Goal: Contribute content: Add original content to the website for others to see

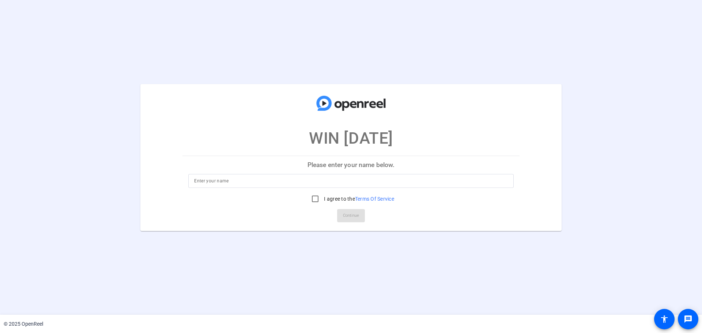
click at [304, 177] on input at bounding box center [351, 181] width 314 height 9
type input "[PERSON_NAME]"
click at [312, 201] on input "I agree to the Terms Of Service" at bounding box center [315, 198] width 15 height 15
checkbox input "true"
click at [341, 217] on span at bounding box center [351, 216] width 28 height 18
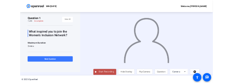
scroll to position [12, 0]
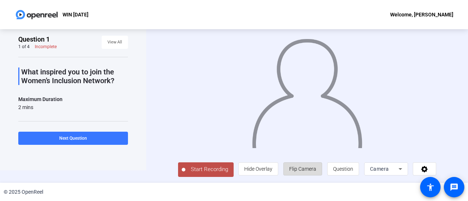
click at [300, 169] on span "Flip Camera" at bounding box center [302, 169] width 27 height 6
click at [302, 171] on span "Flip Camera" at bounding box center [302, 169] width 27 height 6
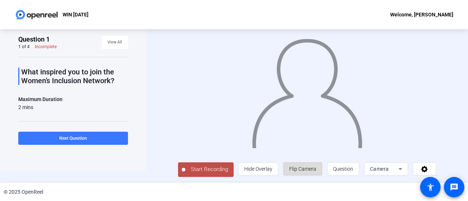
click at [298, 173] on span "Flip Camera" at bounding box center [302, 169] width 27 height 14
click at [259, 168] on span "Hide Overlay" at bounding box center [258, 169] width 28 height 6
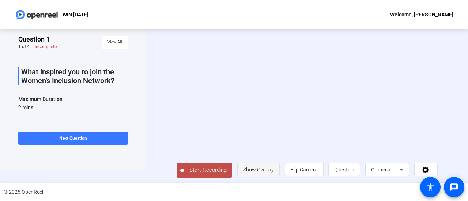
click at [259, 168] on span "Show Overlay" at bounding box center [258, 170] width 31 height 6
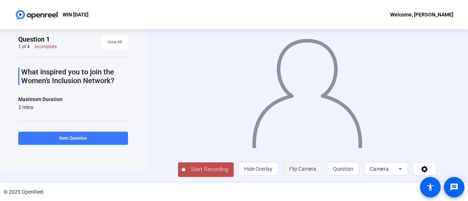
click at [311, 167] on span "Flip Camera" at bounding box center [302, 169] width 27 height 6
click at [300, 170] on span "Flip Camera" at bounding box center [302, 169] width 27 height 6
click at [312, 167] on span "Flip Camera" at bounding box center [302, 169] width 27 height 6
click at [312, 170] on span "Flip Camera" at bounding box center [302, 169] width 27 height 6
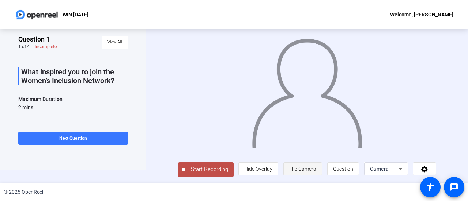
click at [312, 170] on span "Flip Camera" at bounding box center [302, 169] width 27 height 6
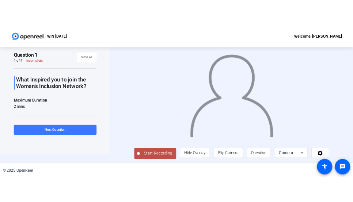
scroll to position [0, 0]
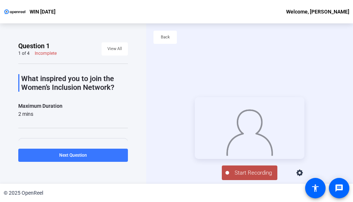
click at [71, 46] on div "Question 1 1 of 4 Incomplete View All" at bounding box center [73, 49] width 110 height 15
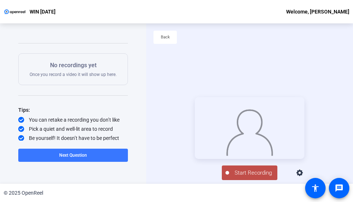
scroll to position [85, 0]
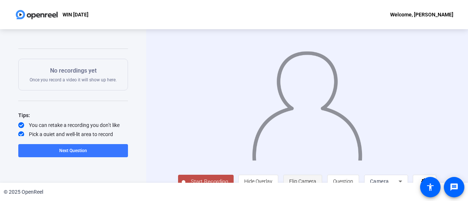
click at [301, 179] on span "Flip Camera" at bounding box center [302, 182] width 27 height 6
click at [306, 179] on span "Flip Camera" at bounding box center [302, 182] width 27 height 6
click at [304, 179] on span "Flip Camera" at bounding box center [302, 182] width 27 height 6
click at [297, 182] on span "Flip Camera" at bounding box center [302, 182] width 27 height 6
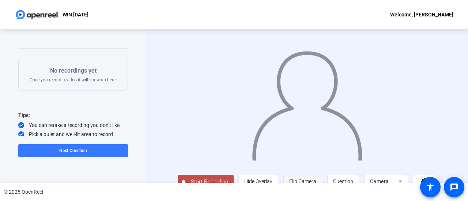
click at [297, 182] on span "Flip Camera" at bounding box center [302, 182] width 27 height 6
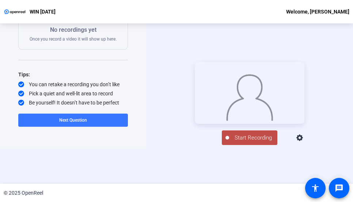
click at [152, 81] on div "Start Recording person Hide Overlay flip Flip Camera question_mark Question Cam…" at bounding box center [249, 103] width 207 height 160
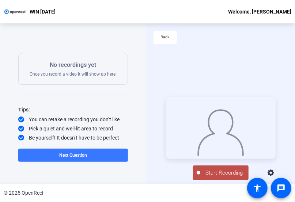
click at [176, 64] on div "Start Recording person Hide Overlay flip Flip Camera question_mark Question Cam…" at bounding box center [220, 138] width 149 height 160
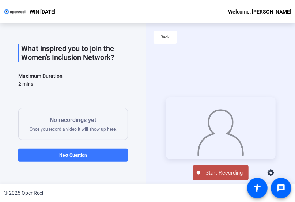
scroll to position [0, 0]
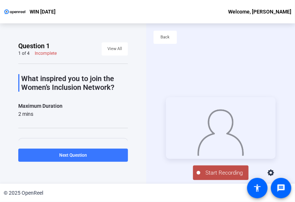
click at [232, 177] on span "Start Recording" at bounding box center [224, 173] width 48 height 8
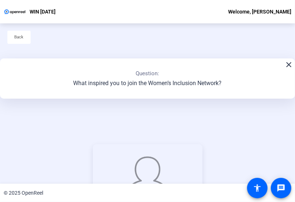
click at [150, 50] on div "Back" at bounding box center [147, 40] width 295 height 35
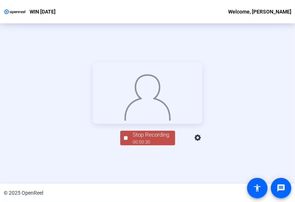
click at [148, 139] on div "Stop Recording" at bounding box center [151, 135] width 37 height 8
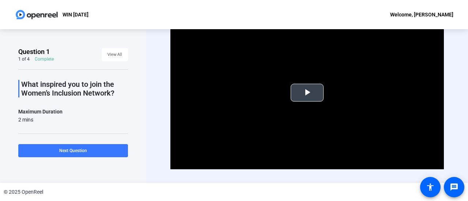
click at [307, 93] on span "Video Player" at bounding box center [307, 93] width 0 height 0
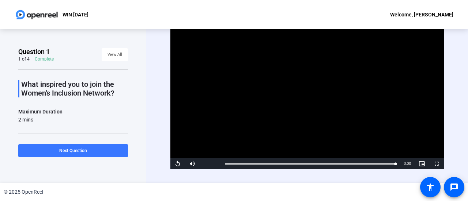
scroll to position [15, 0]
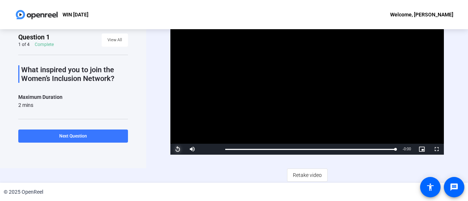
click at [177, 149] on span "Video Player" at bounding box center [177, 149] width 15 height 0
click at [178, 149] on span "Video Player" at bounding box center [177, 149] width 15 height 0
click at [297, 174] on span "Retake video" at bounding box center [307, 175] width 29 height 14
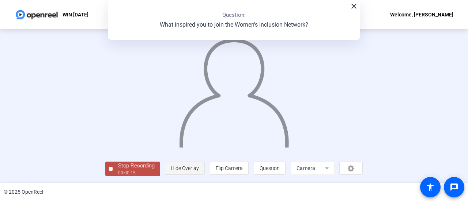
scroll to position [51, 0]
click at [105, 167] on button "Stop Recording 00:00:16" at bounding box center [132, 169] width 55 height 15
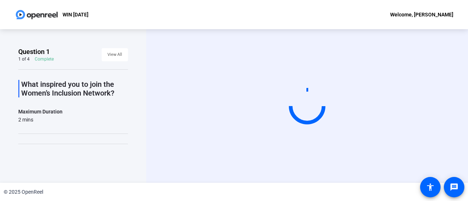
scroll to position [0, 0]
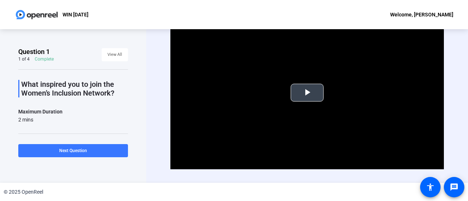
click at [307, 93] on span "Video Player" at bounding box center [307, 93] width 0 height 0
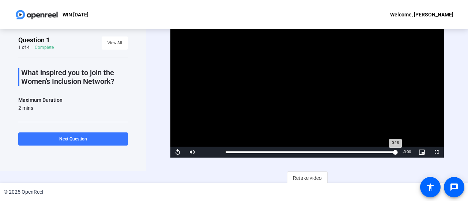
scroll to position [15, 0]
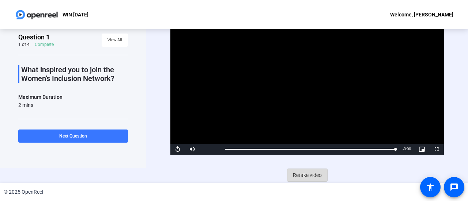
click at [302, 175] on span "Retake video" at bounding box center [307, 175] width 29 height 14
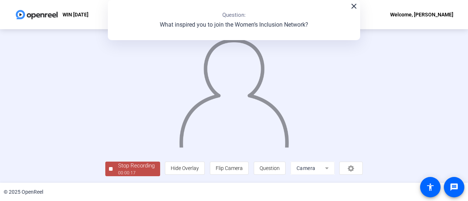
scroll to position [51, 0]
click at [105, 161] on div "Stop Recording 00:00:18 person Hide Overlay flip Flip Camera question_mark Ques…" at bounding box center [234, 168] width 258 height 16
click at [118, 168] on div "Stop Recording" at bounding box center [136, 166] width 37 height 8
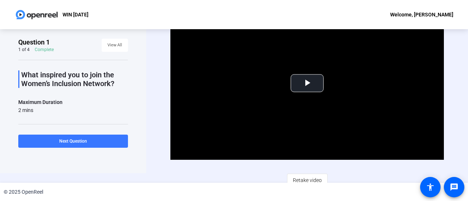
scroll to position [15, 0]
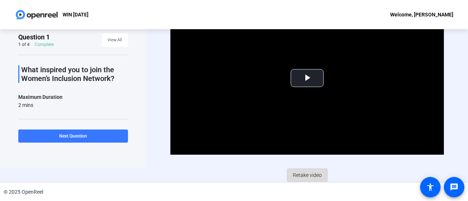
click at [306, 175] on span "Retake video" at bounding box center [307, 175] width 29 height 14
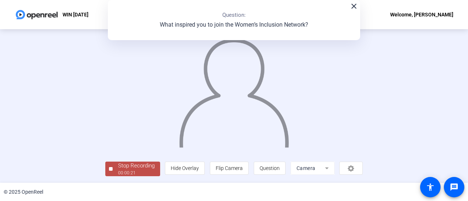
scroll to position [51, 0]
click at [118, 169] on div "Stop Recording" at bounding box center [136, 166] width 37 height 8
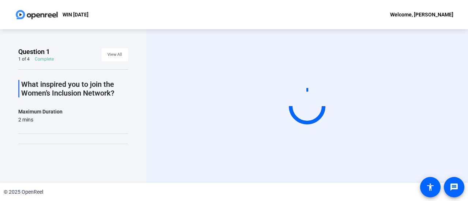
scroll to position [0, 0]
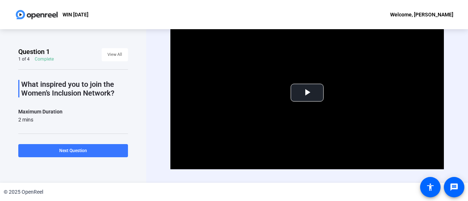
click at [297, 18] on div "WIN [DATE] Welcome, [PERSON_NAME]" at bounding box center [234, 14] width 468 height 29
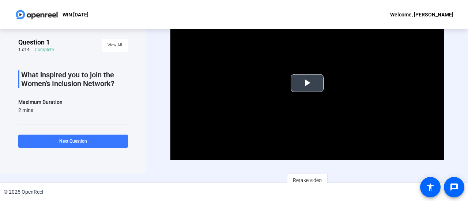
scroll to position [15, 0]
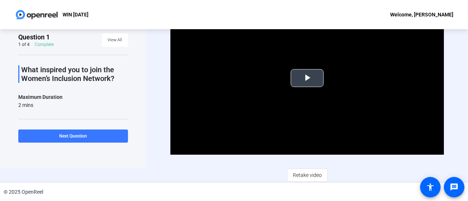
click at [307, 78] on span "Video Player" at bounding box center [307, 78] width 0 height 0
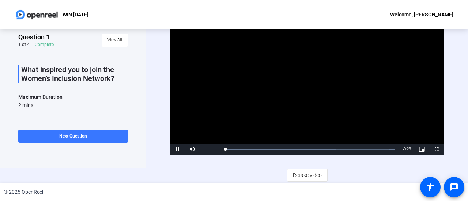
scroll to position [0, 0]
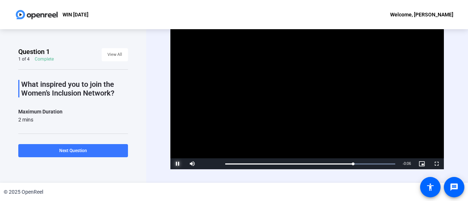
click at [177, 164] on span "Video Player" at bounding box center [177, 164] width 15 height 0
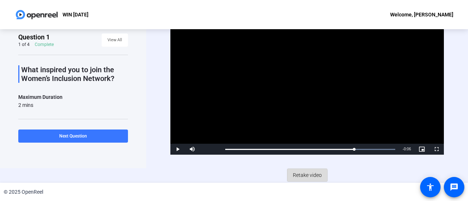
click at [302, 176] on span "Retake video" at bounding box center [307, 175] width 29 height 14
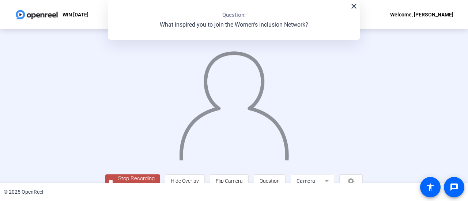
scroll to position [51, 0]
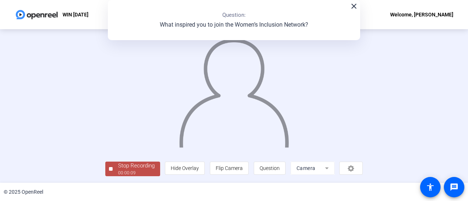
click at [118, 168] on div "Stop Recording" at bounding box center [136, 166] width 37 height 8
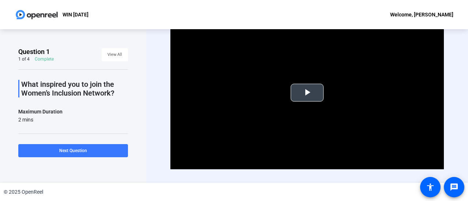
scroll to position [15, 0]
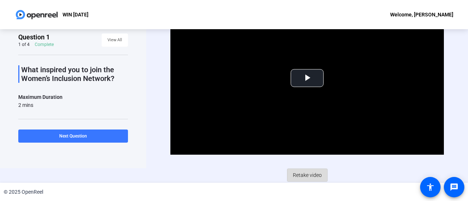
click at [306, 175] on span "Retake video" at bounding box center [307, 175] width 29 height 14
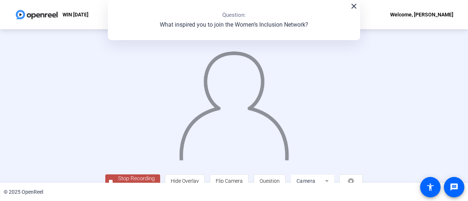
scroll to position [51, 0]
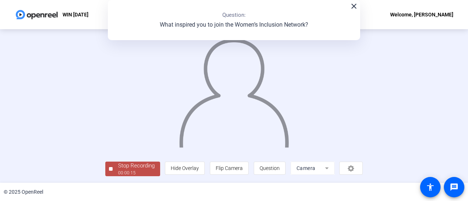
click at [118, 166] on div "Stop Recording" at bounding box center [136, 166] width 37 height 8
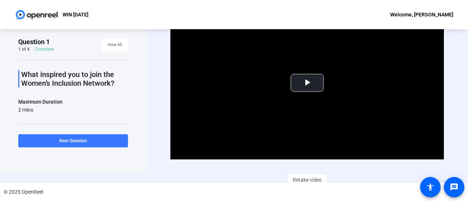
scroll to position [15, 0]
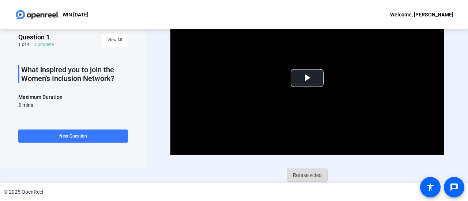
click at [299, 177] on span "Retake video" at bounding box center [307, 175] width 29 height 14
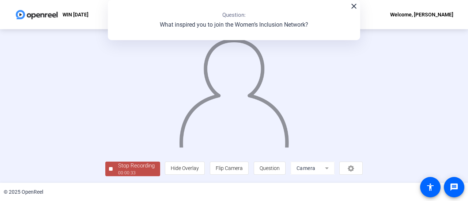
scroll to position [51, 0]
click at [118, 168] on div "Stop Recording" at bounding box center [136, 166] width 37 height 8
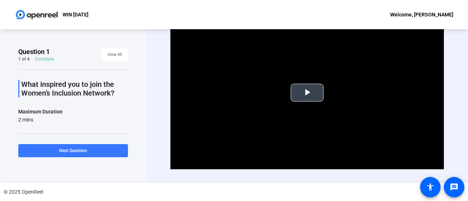
click at [307, 93] on span "Video Player" at bounding box center [307, 93] width 0 height 0
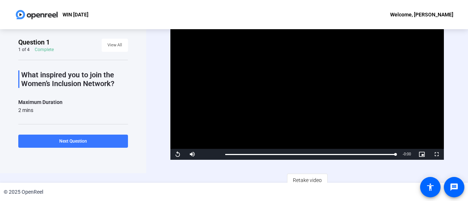
scroll to position [15, 0]
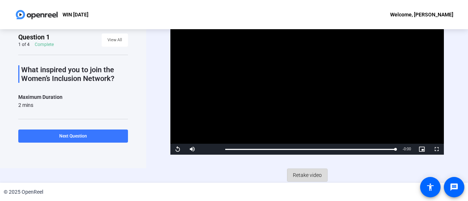
click at [294, 177] on span "Retake video" at bounding box center [307, 175] width 29 height 14
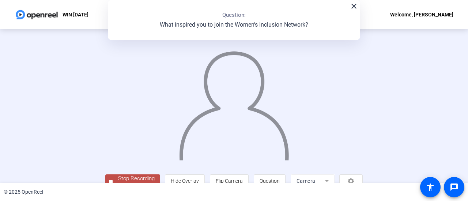
scroll to position [51, 0]
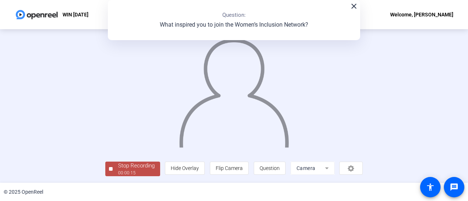
click at [118, 172] on div "00:00:15" at bounding box center [136, 173] width 37 height 7
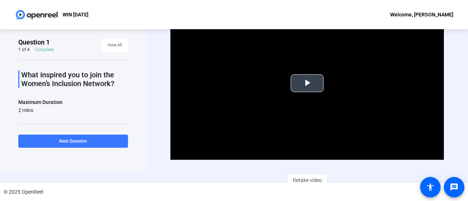
scroll to position [15, 0]
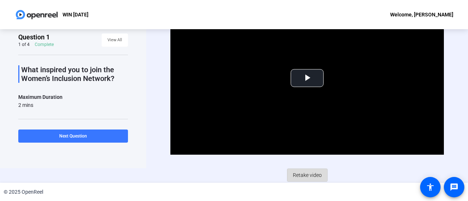
click at [300, 174] on span "Retake video" at bounding box center [307, 175] width 29 height 14
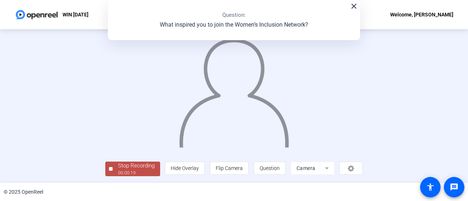
scroll to position [51, 0]
click at [118, 168] on div "Stop Recording" at bounding box center [136, 166] width 37 height 8
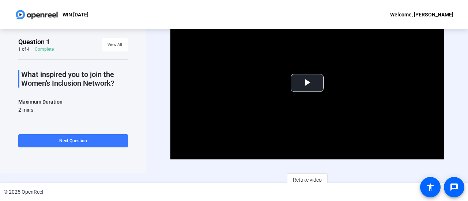
scroll to position [15, 0]
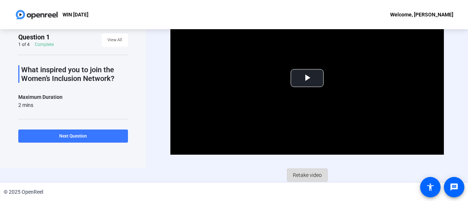
click at [303, 176] on span "Retake video" at bounding box center [307, 175] width 29 height 14
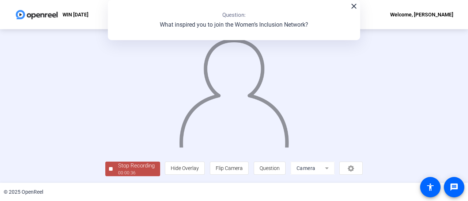
scroll to position [51, 0]
click at [118, 168] on div "Stop Recording" at bounding box center [136, 166] width 37 height 8
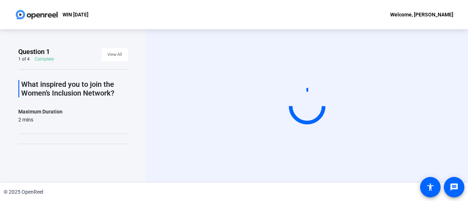
scroll to position [0, 0]
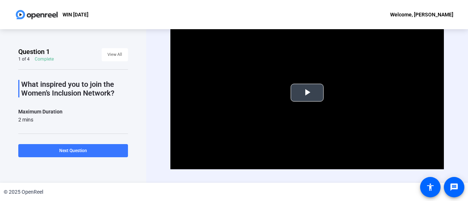
click at [307, 93] on span "Video Player" at bounding box center [307, 93] width 0 height 0
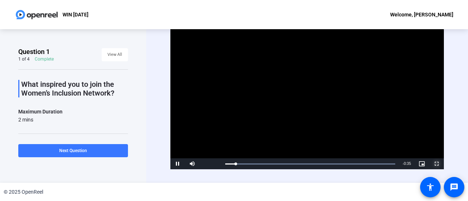
click at [434, 164] on span "Video Player" at bounding box center [436, 164] width 15 height 0
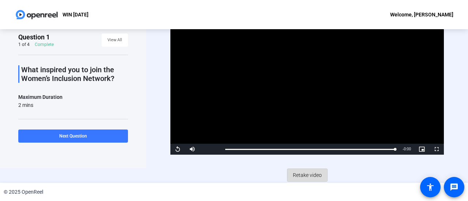
click at [308, 177] on span "Retake video" at bounding box center [307, 175] width 29 height 14
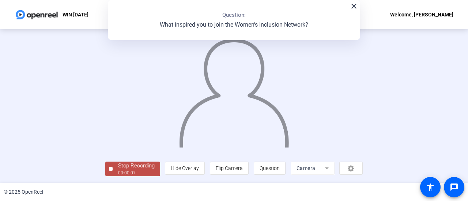
scroll to position [51, 0]
click at [118, 167] on div "Stop Recording" at bounding box center [136, 166] width 37 height 8
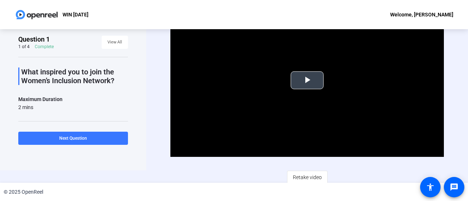
scroll to position [15, 0]
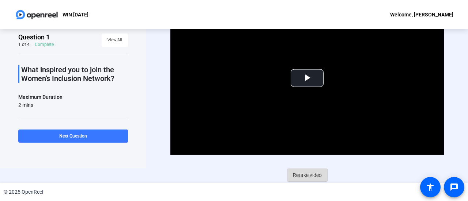
click at [301, 173] on span "Retake video" at bounding box center [307, 175] width 29 height 14
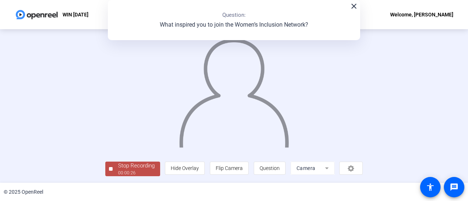
scroll to position [51, 0]
click at [118, 166] on div "Stop Recording" at bounding box center [136, 166] width 37 height 8
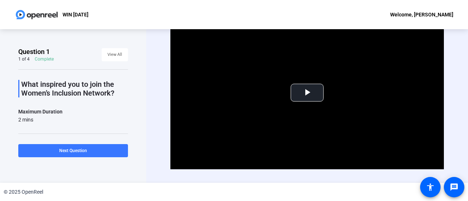
scroll to position [15, 0]
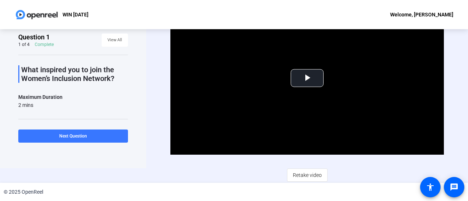
click at [305, 177] on span "Retake video" at bounding box center [307, 175] width 29 height 14
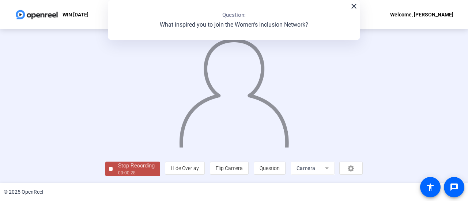
scroll to position [51, 0]
click at [109, 169] on div at bounding box center [111, 169] width 4 height 4
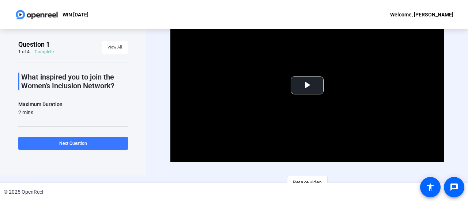
scroll to position [15, 0]
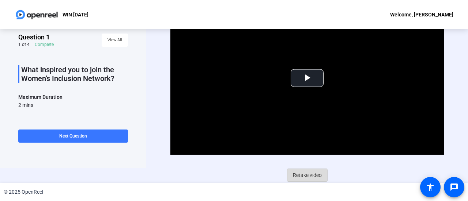
click at [304, 175] on span "Retake video" at bounding box center [307, 175] width 29 height 14
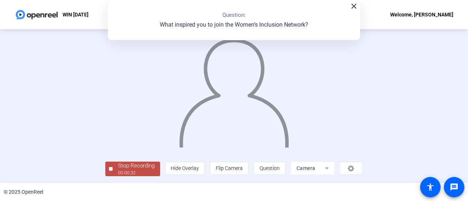
scroll to position [51, 0]
click at [118, 168] on div "Stop Recording" at bounding box center [136, 166] width 37 height 8
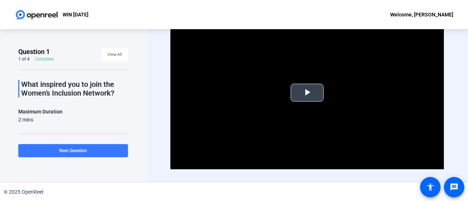
click at [307, 93] on span "Video Player" at bounding box center [307, 93] width 0 height 0
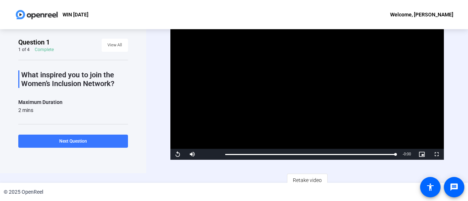
scroll to position [15, 0]
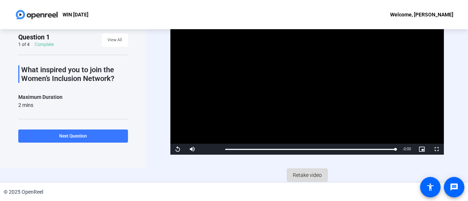
click at [301, 176] on span "Retake video" at bounding box center [307, 175] width 29 height 14
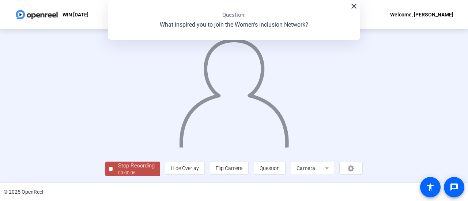
scroll to position [51, 0]
click at [118, 168] on div "Stop Recording" at bounding box center [136, 166] width 37 height 8
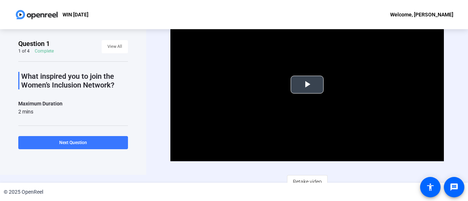
scroll to position [15, 0]
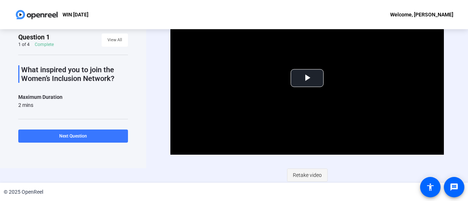
click at [305, 174] on span "Retake video" at bounding box center [307, 175] width 29 height 14
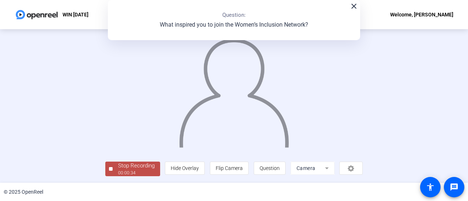
scroll to position [51, 0]
click at [118, 166] on div "Stop Recording" at bounding box center [136, 166] width 37 height 8
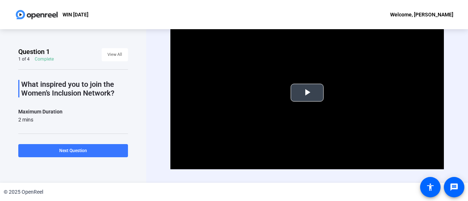
click at [307, 93] on span "Video Player" at bounding box center [307, 93] width 0 height 0
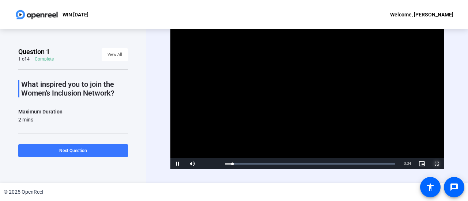
click at [435, 164] on span "Video Player" at bounding box center [436, 164] width 15 height 0
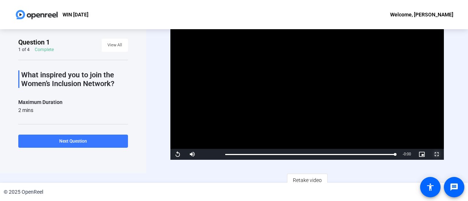
scroll to position [15, 0]
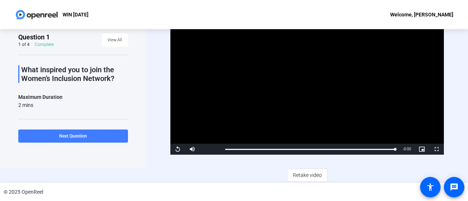
click at [80, 136] on span "Next Question" at bounding box center [73, 136] width 28 height 5
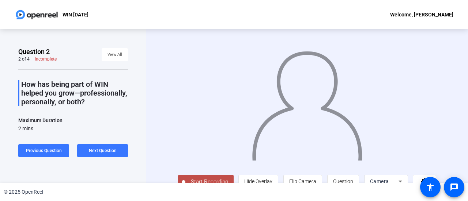
scroll to position [16, 0]
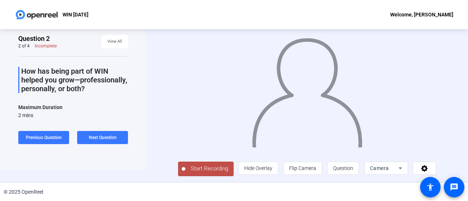
click at [189, 172] on span "Start Recording" at bounding box center [209, 169] width 48 height 8
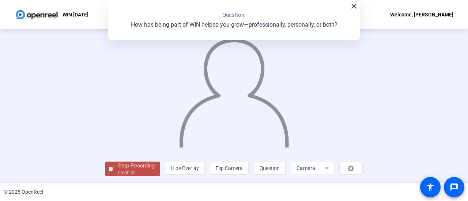
scroll to position [51, 0]
click at [109, 170] on div at bounding box center [111, 169] width 4 height 4
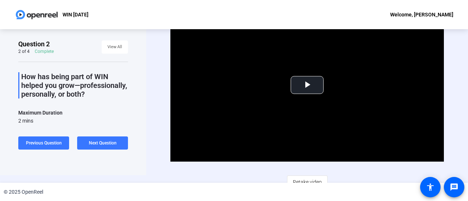
scroll to position [15, 0]
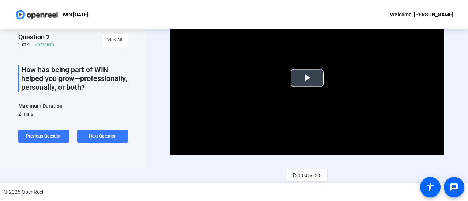
click at [307, 78] on span "Video Player" at bounding box center [307, 78] width 0 height 0
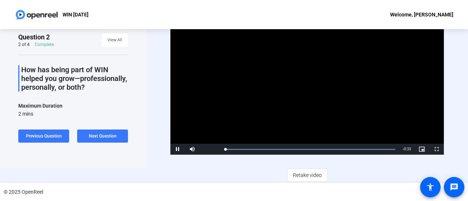
scroll to position [0, 0]
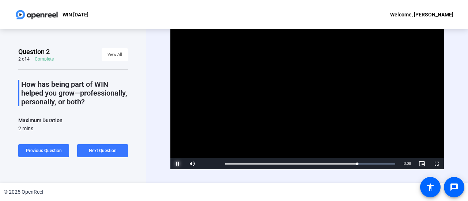
click at [179, 164] on span "Video Player" at bounding box center [177, 164] width 15 height 0
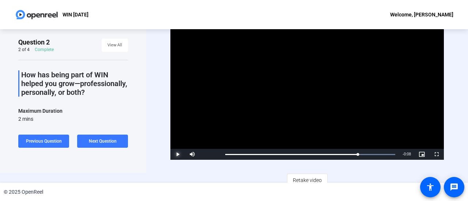
scroll to position [15, 0]
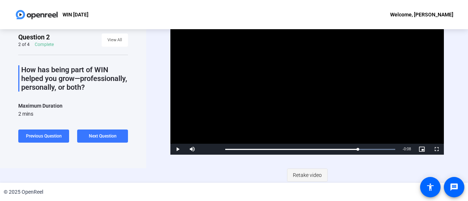
click at [296, 174] on span "Retake video" at bounding box center [307, 175] width 29 height 14
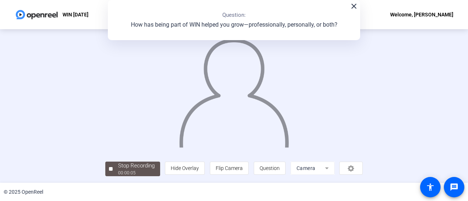
scroll to position [51, 0]
click at [353, 8] on mat-icon "close" at bounding box center [353, 6] width 9 height 9
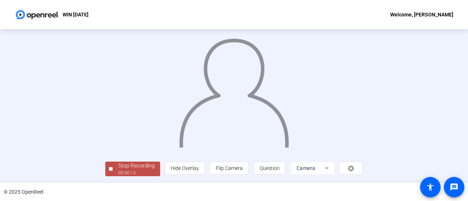
click at [118, 167] on div "Stop Recording" at bounding box center [136, 166] width 37 height 8
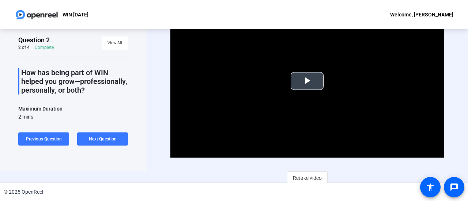
scroll to position [15, 0]
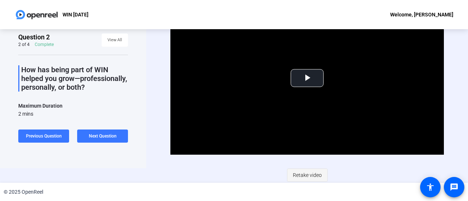
click at [306, 178] on span "Retake video" at bounding box center [307, 175] width 29 height 14
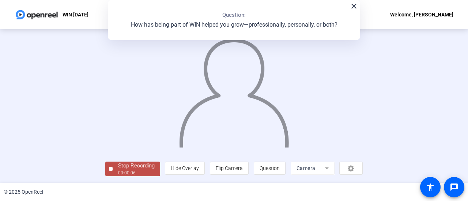
scroll to position [51, 0]
click at [118, 168] on div "Stop Recording" at bounding box center [136, 166] width 37 height 8
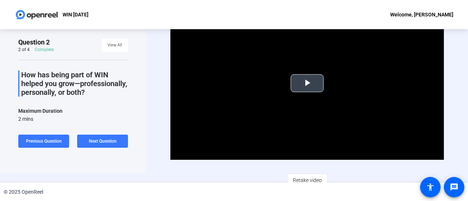
scroll to position [15, 0]
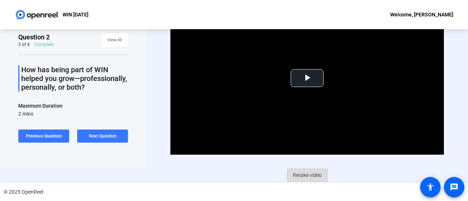
click at [300, 176] on span "Retake video" at bounding box center [307, 175] width 29 height 14
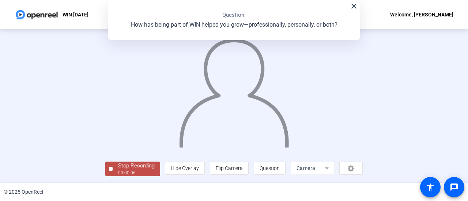
scroll to position [51, 0]
click at [113, 167] on span "Stop Recording 00:00:06" at bounding box center [137, 169] width 48 height 15
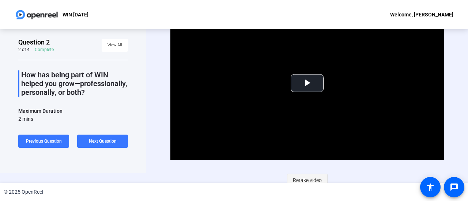
scroll to position [15, 0]
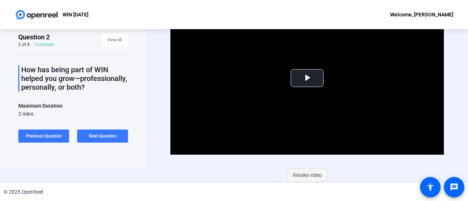
click at [304, 177] on span "Retake video" at bounding box center [307, 175] width 29 height 14
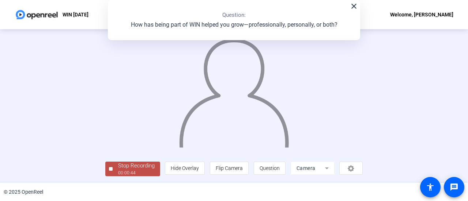
scroll to position [51, 0]
click at [118, 170] on div "00:00:45" at bounding box center [136, 173] width 37 height 7
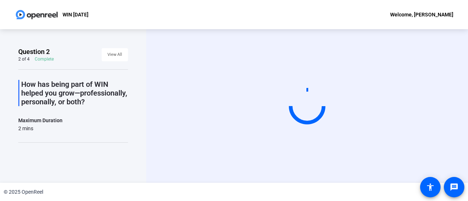
scroll to position [0, 0]
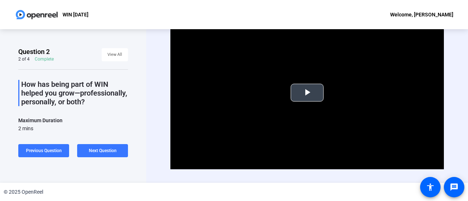
click at [307, 93] on span "Video Player" at bounding box center [307, 93] width 0 height 0
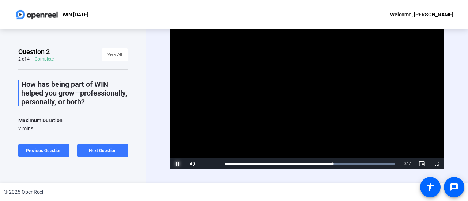
click at [178, 164] on span "Video Player" at bounding box center [177, 164] width 15 height 0
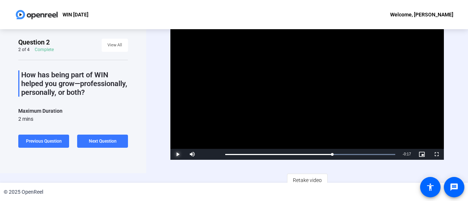
scroll to position [15, 0]
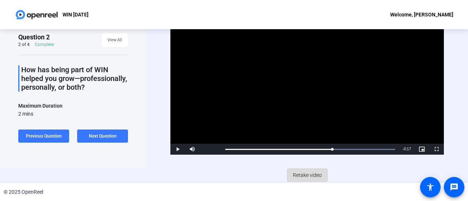
drag, startPoint x: 307, startPoint y: 174, endPoint x: 303, endPoint y: 175, distance: 3.7
drag, startPoint x: 303, startPoint y: 175, endPoint x: 293, endPoint y: 174, distance: 9.9
click at [293, 174] on span "Retake video" at bounding box center [307, 175] width 29 height 14
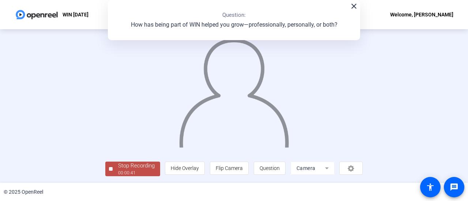
scroll to position [51, 0]
click at [118, 173] on div "00:00:41" at bounding box center [136, 173] width 37 height 7
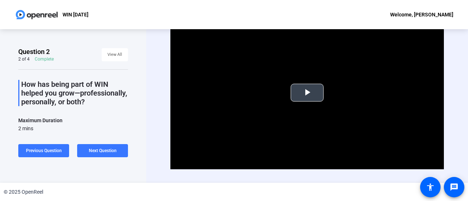
scroll to position [15, 0]
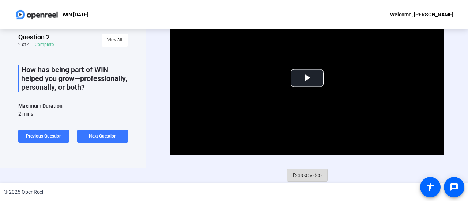
click at [301, 172] on span "Retake video" at bounding box center [307, 175] width 29 height 14
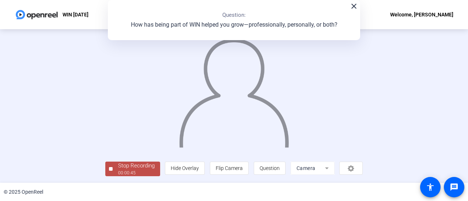
scroll to position [51, 0]
click at [118, 171] on div "00:00:46" at bounding box center [136, 173] width 37 height 7
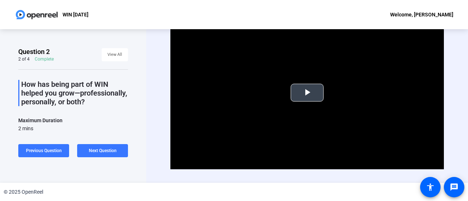
click at [307, 93] on span "Video Player" at bounding box center [307, 93] width 0 height 0
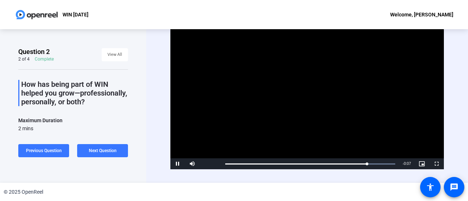
scroll to position [15, 0]
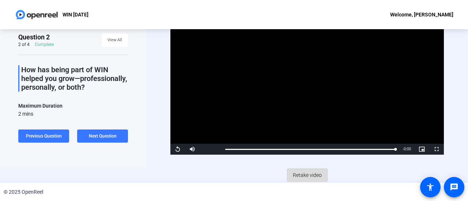
click at [304, 175] on span "Retake video" at bounding box center [307, 175] width 29 height 14
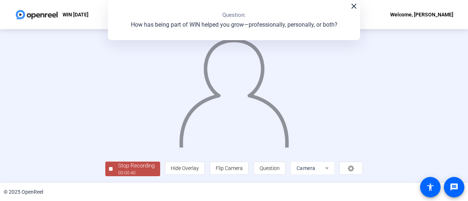
scroll to position [51, 0]
click at [118, 167] on div "Stop Recording" at bounding box center [136, 166] width 37 height 8
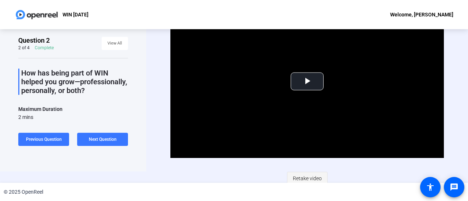
scroll to position [15, 0]
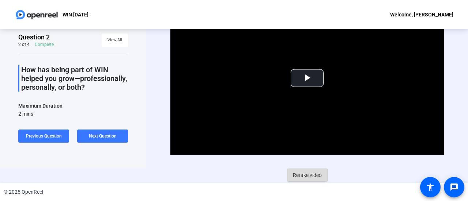
click at [299, 178] on span "Retake video" at bounding box center [307, 175] width 29 height 14
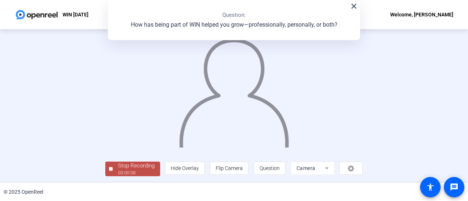
scroll to position [51, 0]
click at [118, 167] on div "Stop Recording" at bounding box center [136, 166] width 37 height 8
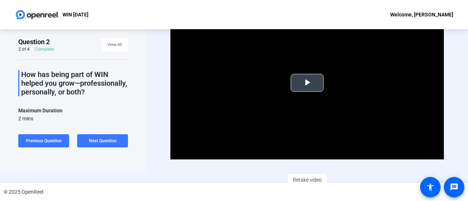
scroll to position [15, 0]
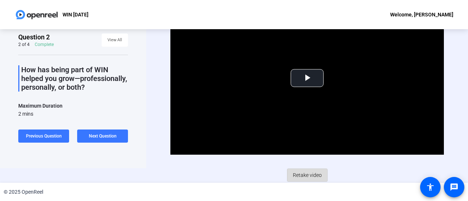
click at [300, 175] on span "Retake video" at bounding box center [307, 175] width 29 height 14
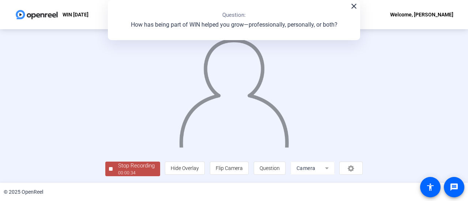
scroll to position [51, 0]
click at [118, 165] on div "Stop Recording" at bounding box center [136, 166] width 37 height 8
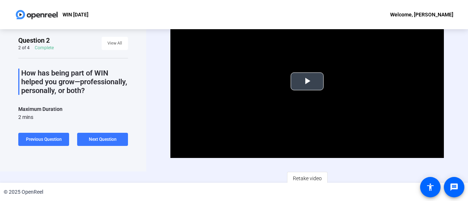
scroll to position [15, 0]
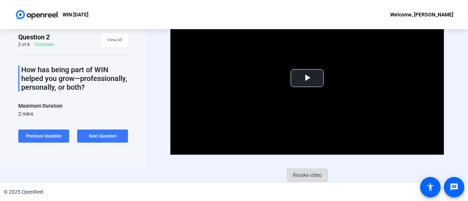
click at [304, 175] on span "Retake video" at bounding box center [307, 175] width 29 height 14
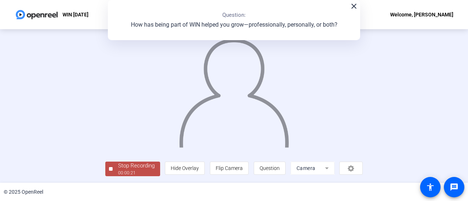
scroll to position [51, 0]
click at [113, 169] on span "Stop Recording 00:00:21" at bounding box center [137, 169] width 48 height 15
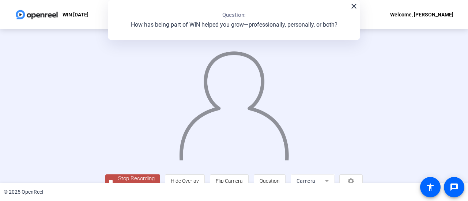
click at [0, 0] on div "Question 2 2 of 4 Complete View All How has being part of WIN helped you grow—p…" at bounding box center [0, 0] width 0 height 0
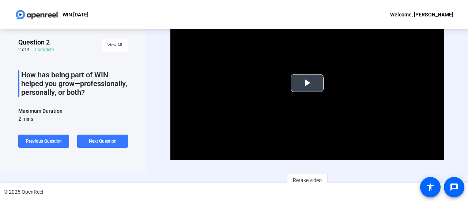
scroll to position [15, 0]
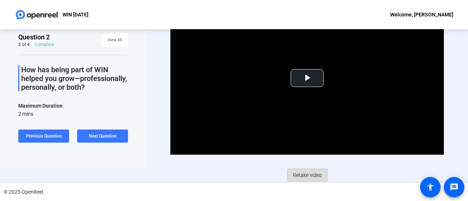
click at [303, 171] on span "Retake video" at bounding box center [307, 175] width 29 height 14
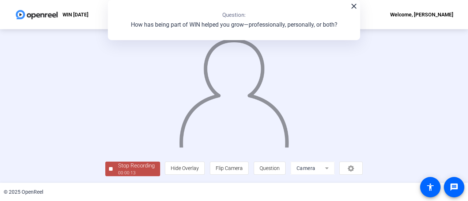
scroll to position [51, 0]
click at [118, 168] on div "Stop Recording" at bounding box center [136, 166] width 37 height 8
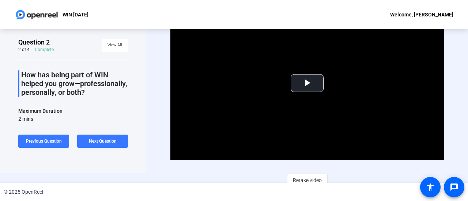
scroll to position [15, 0]
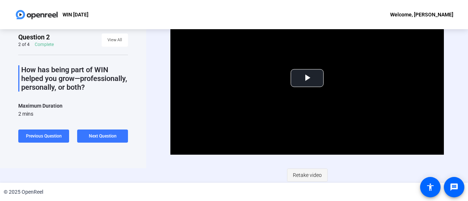
click at [303, 172] on span "Retake video" at bounding box center [307, 175] width 29 height 14
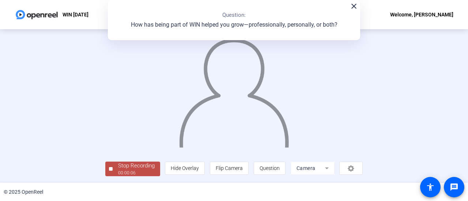
scroll to position [51, 0]
click at [118, 168] on div "Stop Recording" at bounding box center [136, 166] width 37 height 8
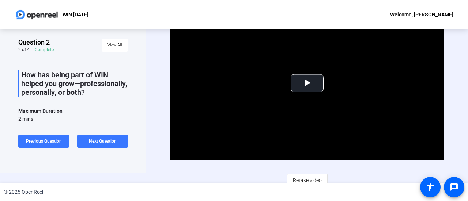
scroll to position [15, 0]
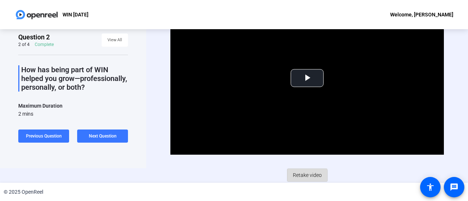
click at [296, 177] on span "Retake video" at bounding box center [307, 175] width 29 height 14
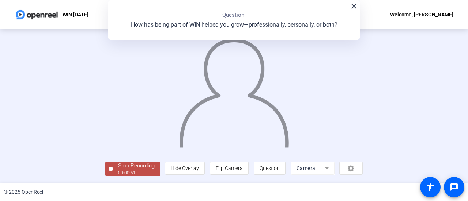
scroll to position [51, 0]
click at [118, 164] on div "Stop Recording" at bounding box center [136, 166] width 37 height 8
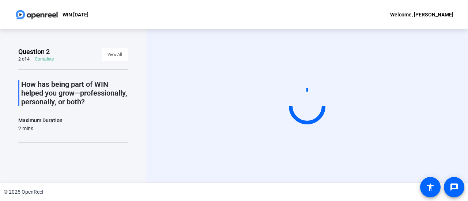
scroll to position [0, 0]
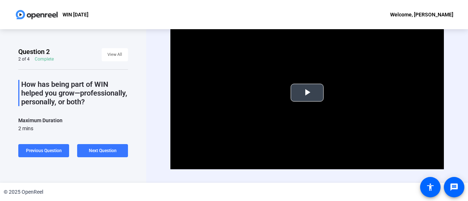
click at [307, 93] on span "Video Player" at bounding box center [307, 93] width 0 height 0
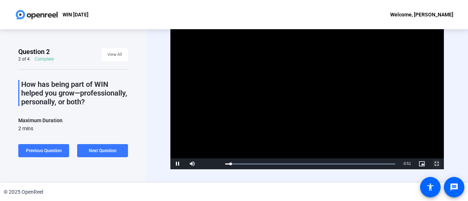
click at [435, 164] on span "Video Player" at bounding box center [436, 164] width 15 height 0
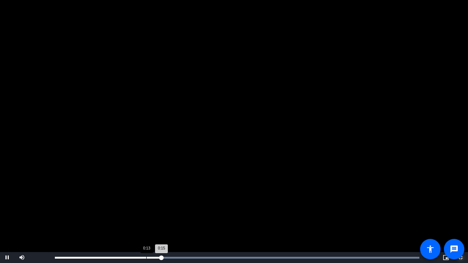
click at [147, 258] on div "Loaded : 100.00% 0:13 0:15" at bounding box center [237, 258] width 364 height 2
click at [124, 257] on div "0:15" at bounding box center [108, 258] width 106 height 2
click at [114, 257] on div "0:14" at bounding box center [104, 258] width 98 height 2
click at [121, 254] on div "Loaded : 100.00% 0:09 0:13" at bounding box center [237, 257] width 372 height 11
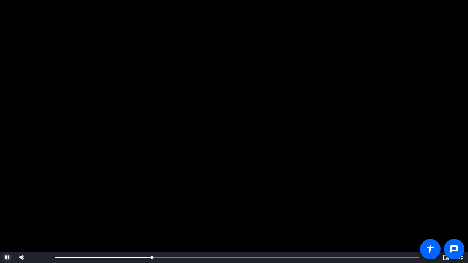
click at [8, 258] on span "Video Player" at bounding box center [7, 258] width 15 height 0
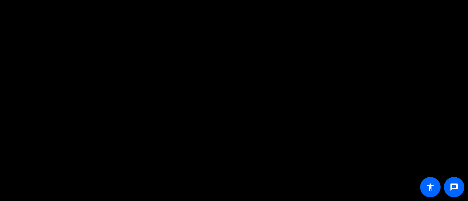
scroll to position [15, 0]
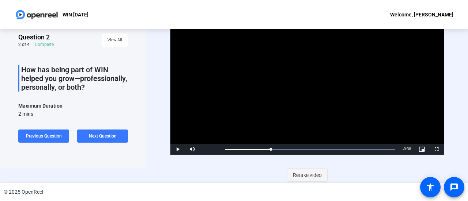
click at [306, 177] on span "Retake video" at bounding box center [307, 175] width 29 height 14
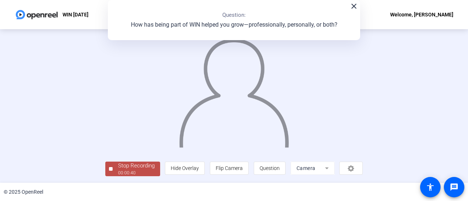
scroll to position [51, 0]
click at [118, 174] on div "00:00:41" at bounding box center [136, 173] width 37 height 7
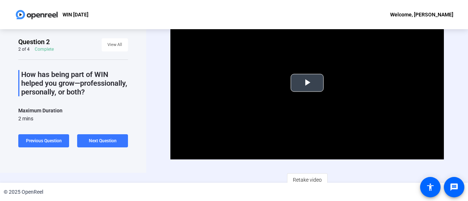
scroll to position [15, 0]
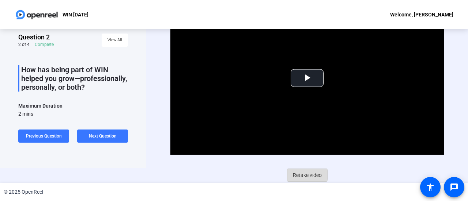
click at [300, 174] on span "Retake video" at bounding box center [307, 175] width 29 height 14
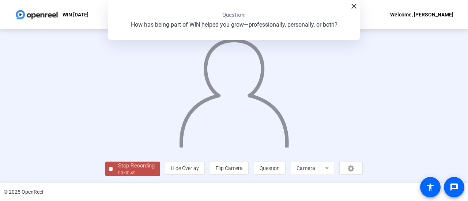
scroll to position [51, 0]
click at [118, 166] on div "Stop Recording" at bounding box center [136, 166] width 37 height 8
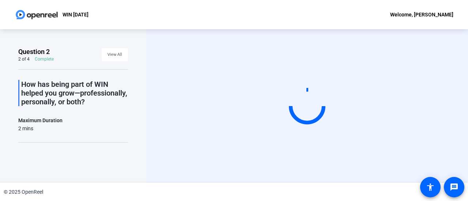
scroll to position [0, 0]
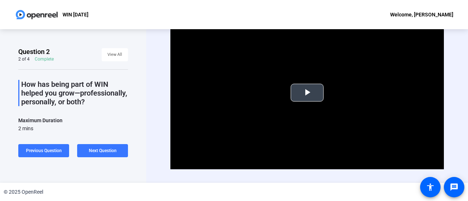
click at [307, 93] on span "Video Player" at bounding box center [307, 93] width 0 height 0
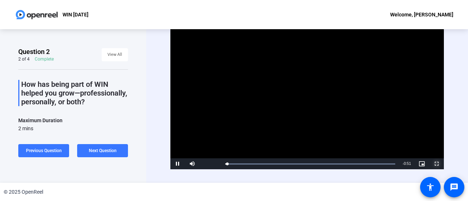
click at [430, 164] on span "Video Player" at bounding box center [436, 164] width 15 height 0
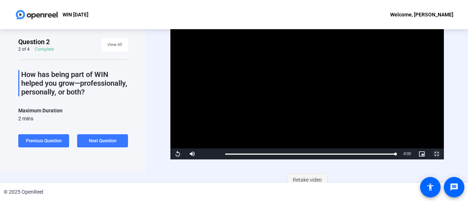
scroll to position [15, 0]
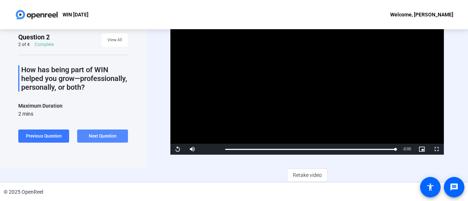
click at [95, 136] on span "Next Question" at bounding box center [103, 136] width 28 height 5
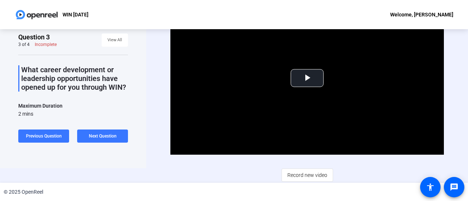
drag, startPoint x: 307, startPoint y: 176, endPoint x: 230, endPoint y: -44, distance: 233.3
click at [230, 0] on html "Accessibility Screen-Reader Guide, Feedback, and Issue Reporting | New window W…" at bounding box center [234, 100] width 468 height 201
click at [308, 175] on span "Record new video" at bounding box center [307, 175] width 40 height 14
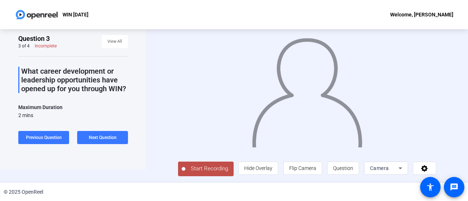
scroll to position [0, 0]
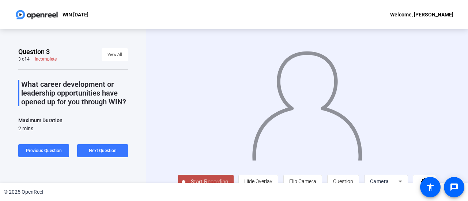
click at [205, 181] on button "Start Recording" at bounding box center [206, 182] width 56 height 15
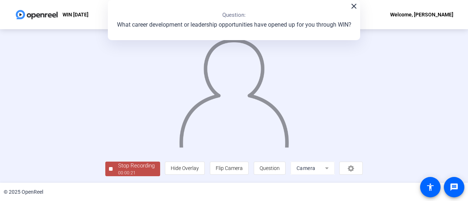
scroll to position [51, 0]
click at [118, 171] on div "00:00:22" at bounding box center [136, 173] width 37 height 7
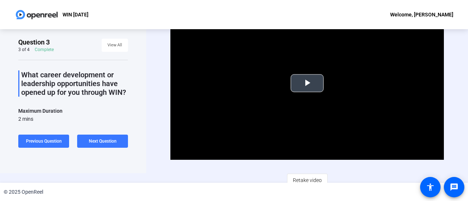
scroll to position [15, 0]
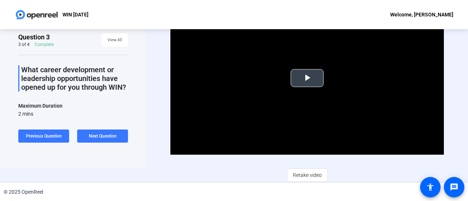
click at [307, 78] on span "Video Player" at bounding box center [307, 78] width 0 height 0
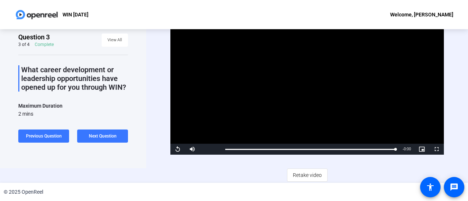
click at [305, 169] on span "Retake video" at bounding box center [307, 175] width 29 height 14
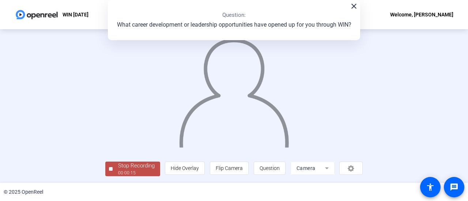
scroll to position [51, 0]
click at [118, 165] on div "Stop Recording" at bounding box center [136, 166] width 37 height 8
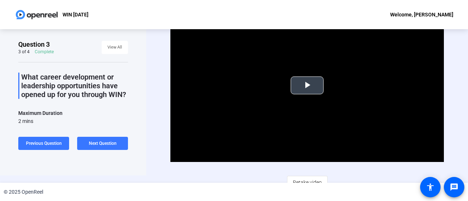
scroll to position [15, 0]
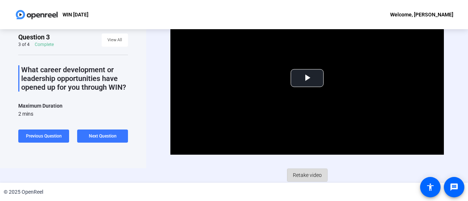
click at [295, 174] on span "Retake video" at bounding box center [307, 175] width 29 height 14
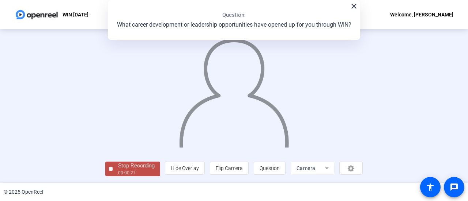
scroll to position [51, 0]
click at [105, 169] on button "Stop Recording 00:00:27" at bounding box center [132, 169] width 55 height 15
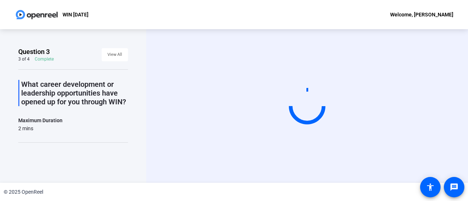
scroll to position [0, 0]
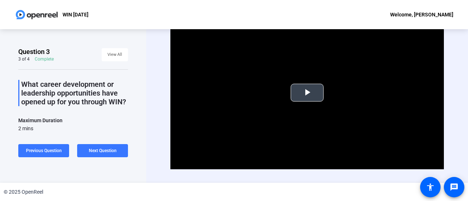
click at [307, 93] on span "Video Player" at bounding box center [307, 93] width 0 height 0
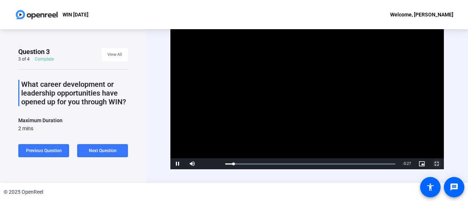
click at [431, 164] on span "Video Player" at bounding box center [436, 164] width 15 height 0
click at [181, 164] on span "Video Player" at bounding box center [177, 164] width 15 height 0
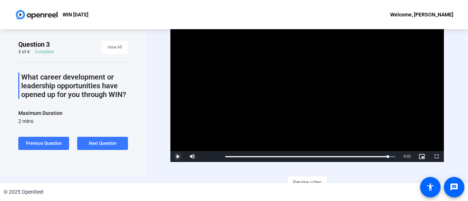
scroll to position [15, 0]
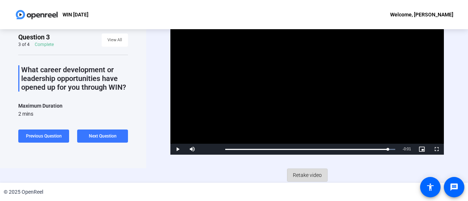
click at [310, 177] on span "Retake video" at bounding box center [307, 175] width 29 height 14
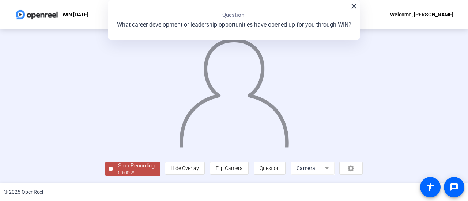
scroll to position [37, 0]
click at [118, 170] on div "Stop Recording" at bounding box center [136, 166] width 37 height 8
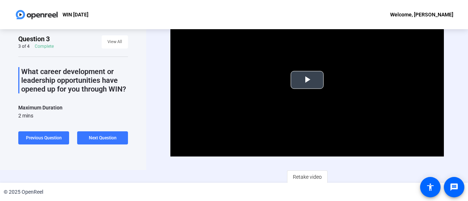
scroll to position [15, 0]
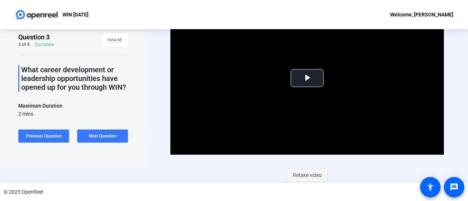
click at [302, 176] on span "Retake video" at bounding box center [307, 175] width 29 height 14
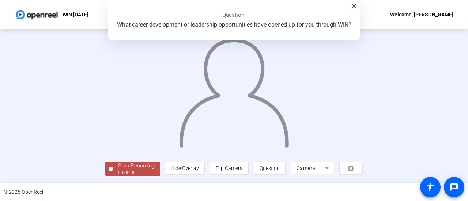
scroll to position [51, 0]
click at [118, 171] on div "00:00:08" at bounding box center [136, 173] width 37 height 7
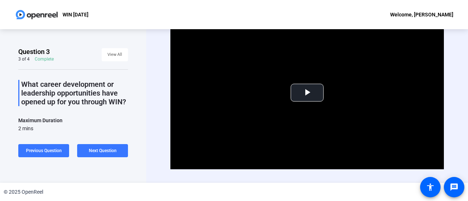
scroll to position [15, 0]
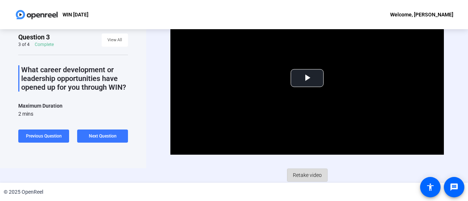
click at [306, 175] on span "Retake video" at bounding box center [307, 175] width 29 height 14
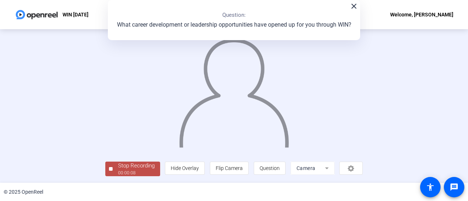
scroll to position [51, 0]
click at [118, 166] on div "Stop Recording" at bounding box center [136, 166] width 37 height 8
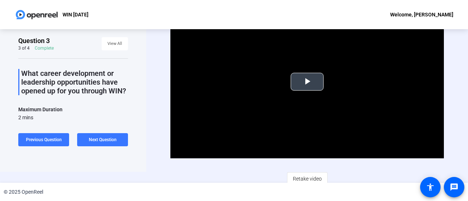
scroll to position [15, 0]
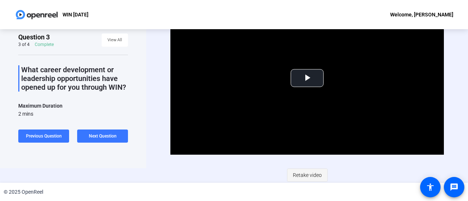
click at [298, 177] on span "Retake video" at bounding box center [307, 175] width 29 height 14
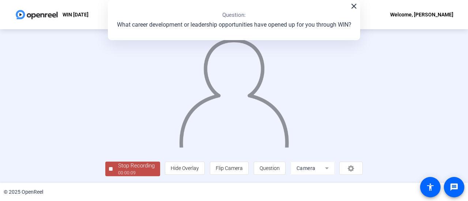
scroll to position [51, 0]
click at [118, 166] on div "Stop Recording" at bounding box center [136, 166] width 37 height 8
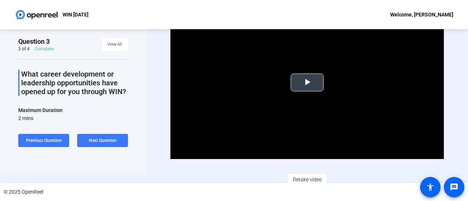
scroll to position [15, 0]
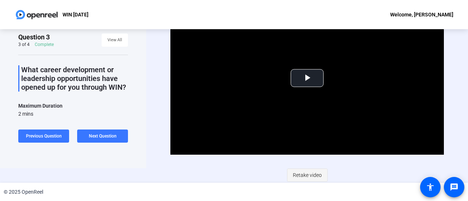
click at [298, 176] on span "Retake video" at bounding box center [307, 175] width 29 height 14
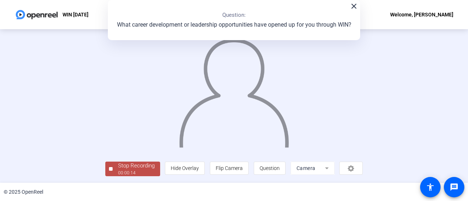
scroll to position [51, 0]
click at [118, 167] on div "Stop Recording" at bounding box center [136, 166] width 37 height 8
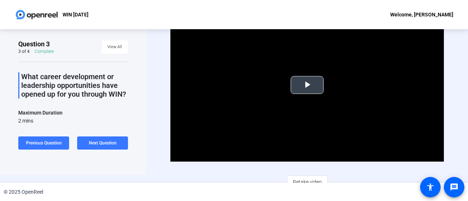
scroll to position [15, 0]
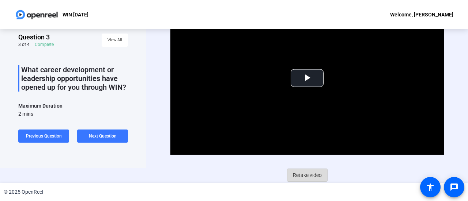
click at [301, 177] on span "Retake video" at bounding box center [307, 175] width 29 height 14
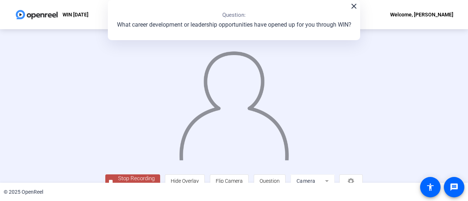
click at [105, 160] on div at bounding box center [234, 95] width 258 height 145
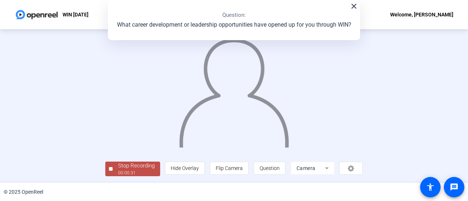
scroll to position [51, 0]
click at [118, 170] on div "Stop Recording" at bounding box center [136, 166] width 37 height 8
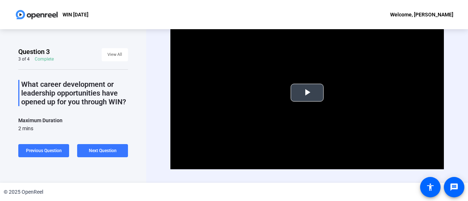
scroll to position [15, 0]
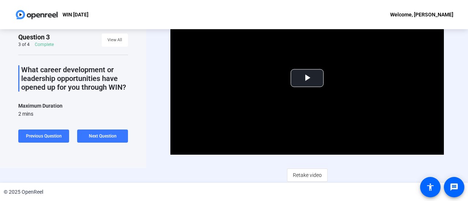
click at [309, 178] on span "Retake video" at bounding box center [307, 175] width 29 height 14
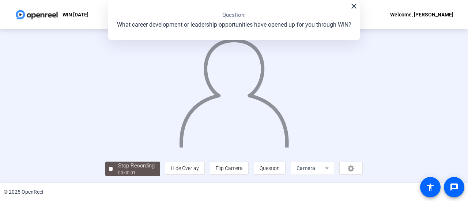
scroll to position [51, 0]
click at [118, 170] on div "00:00:10" at bounding box center [136, 173] width 37 height 7
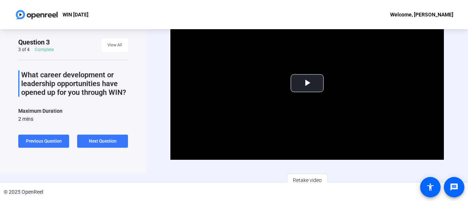
scroll to position [15, 0]
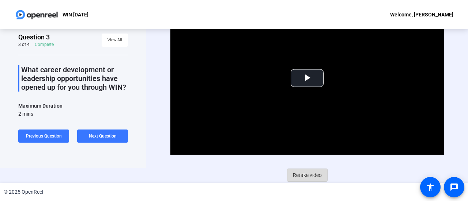
click at [301, 174] on span "Retake video" at bounding box center [307, 175] width 29 height 14
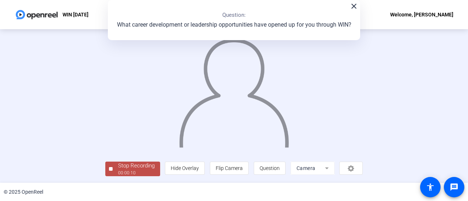
scroll to position [51, 0]
click at [118, 169] on div "Stop Recording" at bounding box center [136, 166] width 37 height 8
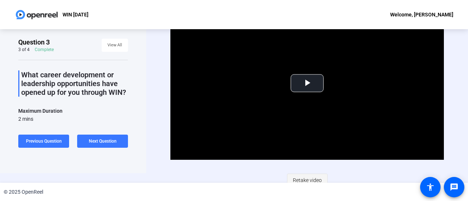
scroll to position [15, 0]
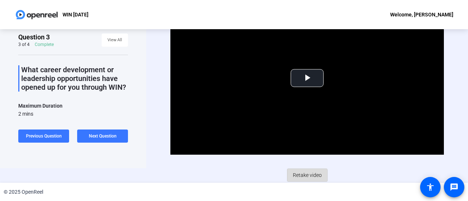
click at [299, 176] on span "Retake video" at bounding box center [307, 175] width 29 height 14
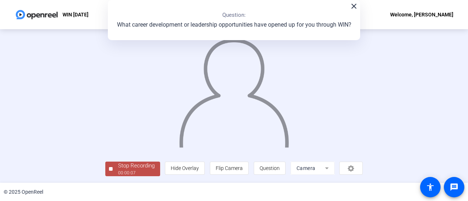
scroll to position [51, 0]
click at [118, 167] on div "Stop Recording" at bounding box center [136, 166] width 37 height 8
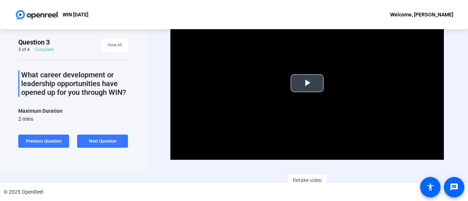
scroll to position [15, 0]
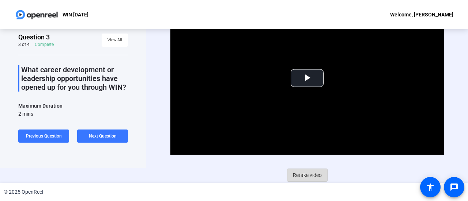
click at [300, 172] on span "Retake video" at bounding box center [307, 175] width 29 height 14
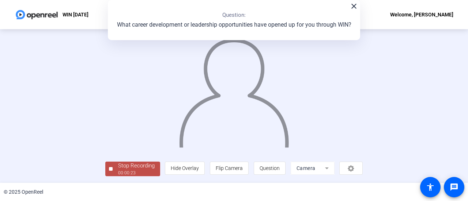
scroll to position [51, 0]
click at [118, 169] on div "Stop Recording" at bounding box center [136, 166] width 37 height 8
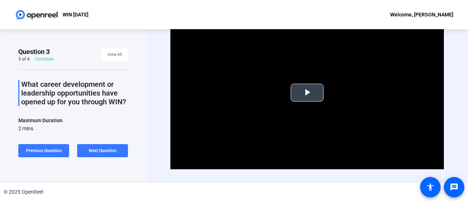
click at [307, 93] on span "Video Player" at bounding box center [307, 93] width 0 height 0
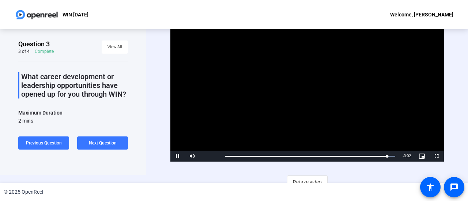
scroll to position [15, 0]
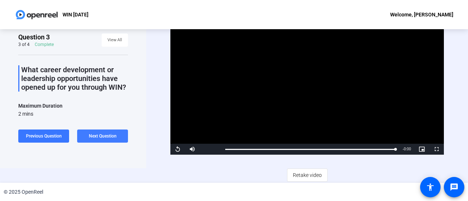
click at [87, 137] on span at bounding box center [102, 137] width 51 height 18
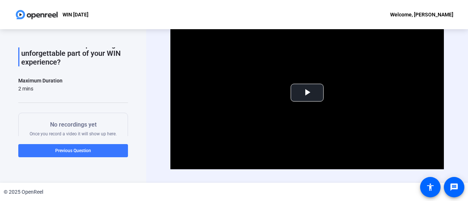
scroll to position [0, 0]
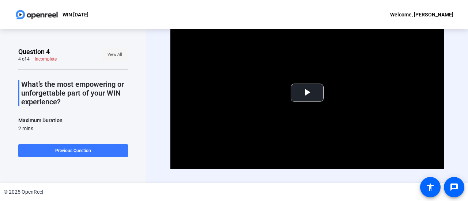
click at [112, 55] on span "View All" at bounding box center [114, 54] width 15 height 11
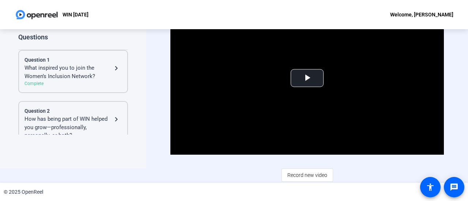
click at [94, 78] on div "What inspired you to join the Women’s Inclusion Network?" at bounding box center [67, 72] width 87 height 16
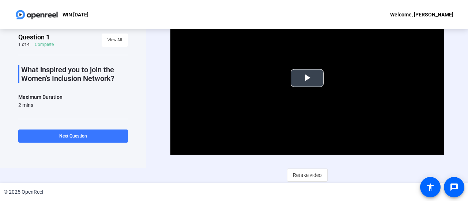
click at [307, 78] on span "Video Player" at bounding box center [307, 78] width 0 height 0
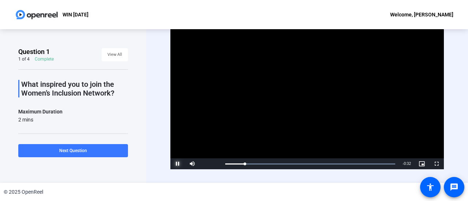
click at [181, 164] on span "Video Player" at bounding box center [177, 164] width 15 height 0
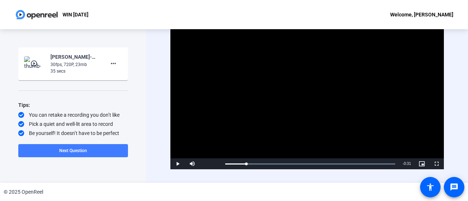
click at [71, 149] on span "Next Question" at bounding box center [73, 150] width 28 height 5
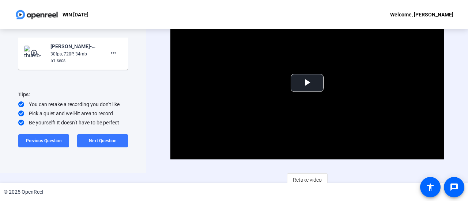
scroll to position [15, 0]
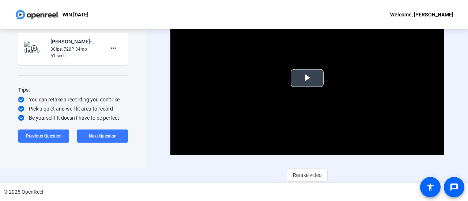
click at [307, 78] on span "Video Player" at bounding box center [307, 78] width 0 height 0
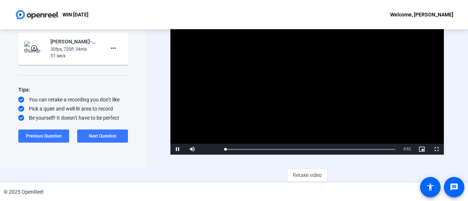
scroll to position [0, 0]
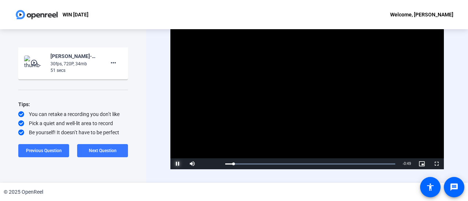
click at [178, 164] on span "Video Player" at bounding box center [177, 164] width 15 height 0
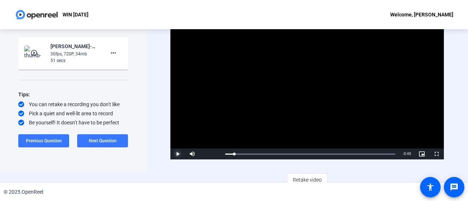
scroll to position [15, 0]
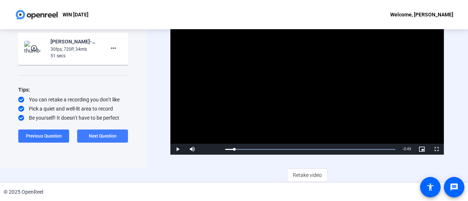
click at [99, 138] on span "Next Question" at bounding box center [103, 136] width 28 height 5
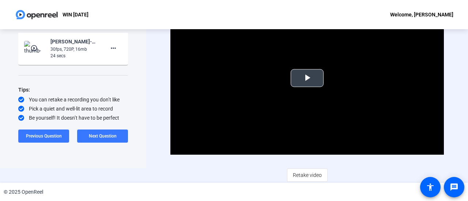
click at [307, 78] on span "Video Player" at bounding box center [307, 78] width 0 height 0
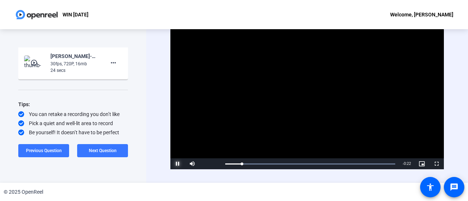
click at [178, 164] on span "Video Player" at bounding box center [177, 164] width 15 height 0
click at [107, 153] on span "Next Question" at bounding box center [103, 150] width 28 height 5
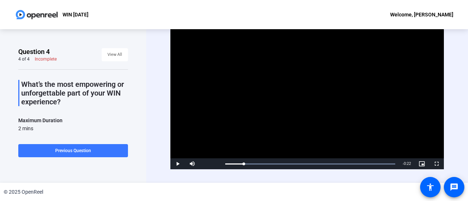
scroll to position [15, 0]
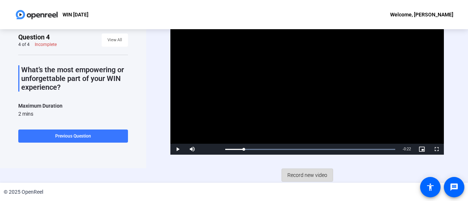
click at [294, 174] on span "Record new video" at bounding box center [307, 175] width 40 height 14
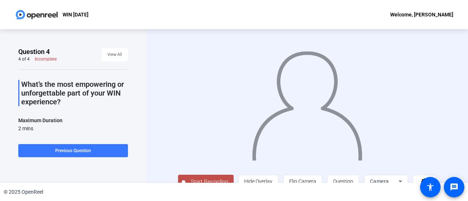
click at [198, 182] on span "Start Recording" at bounding box center [209, 182] width 48 height 8
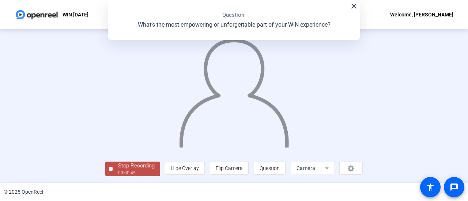
scroll to position [51, 0]
click at [118, 167] on div "Stop Recording" at bounding box center [136, 166] width 37 height 8
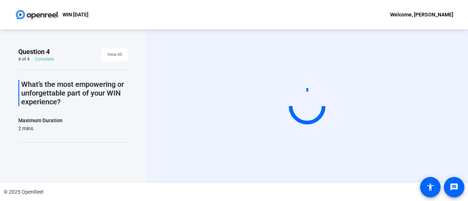
scroll to position [0, 0]
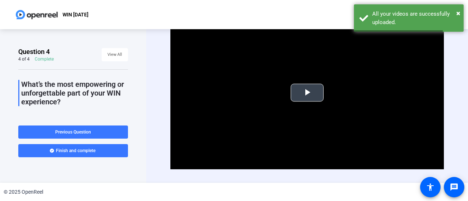
click at [307, 93] on span "Video Player" at bounding box center [307, 93] width 0 height 0
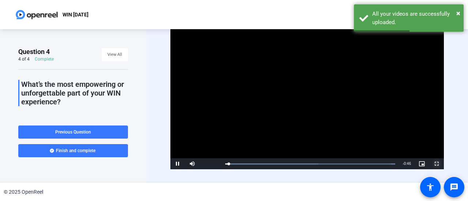
drag, startPoint x: 432, startPoint y: 162, endPoint x: 432, endPoint y: 206, distance: 44.6
click at [432, 164] on span "Video Player" at bounding box center [436, 164] width 15 height 0
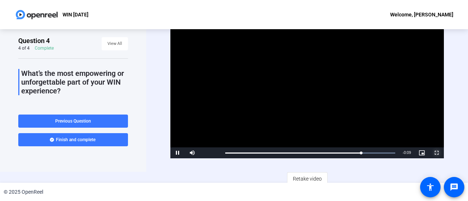
scroll to position [15, 0]
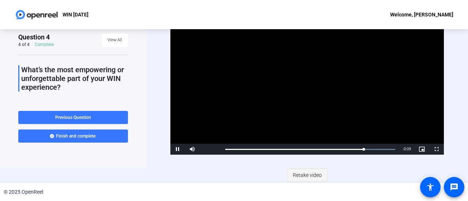
click at [296, 176] on span "Retake video" at bounding box center [307, 175] width 29 height 14
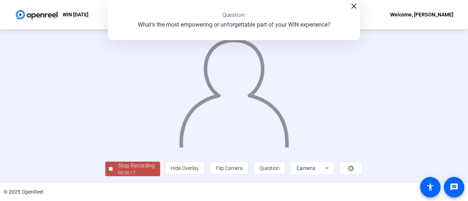
scroll to position [51, 0]
click at [109, 169] on div at bounding box center [111, 169] width 4 height 4
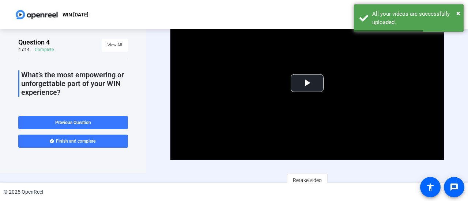
scroll to position [15, 0]
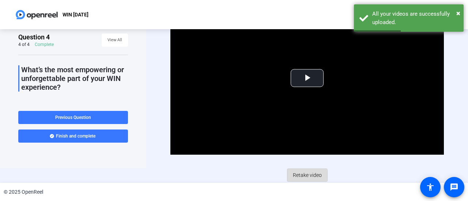
click at [296, 177] on span "Retake video" at bounding box center [307, 175] width 29 height 14
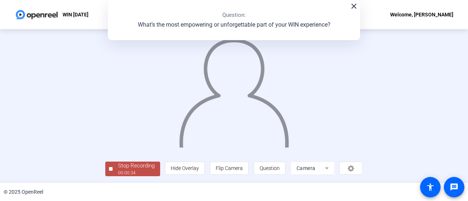
scroll to position [51, 0]
click at [113, 169] on span "Stop Recording 00:00:34" at bounding box center [137, 169] width 48 height 15
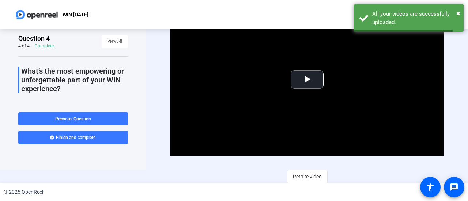
scroll to position [15, 0]
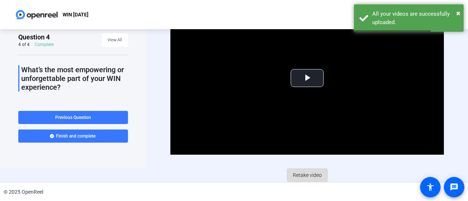
click at [295, 173] on span "Retake video" at bounding box center [307, 175] width 29 height 14
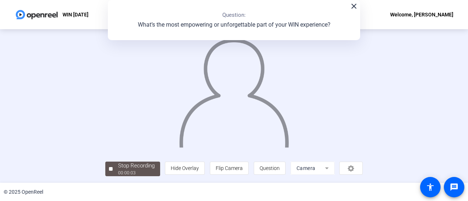
scroll to position [51, 0]
click at [118, 165] on div "Stop Recording" at bounding box center [136, 166] width 37 height 8
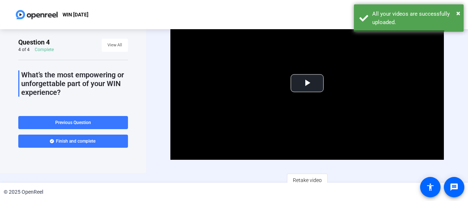
scroll to position [15, 0]
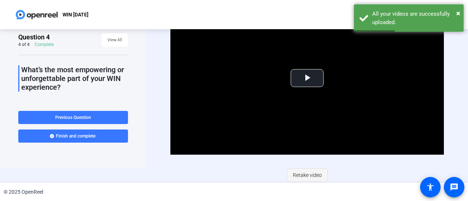
click at [297, 174] on span "Retake video" at bounding box center [307, 175] width 29 height 14
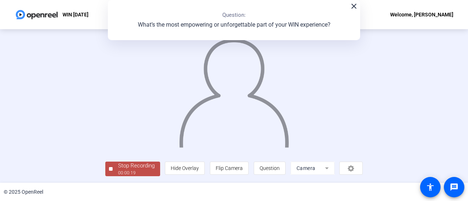
scroll to position [51, 0]
click at [118, 171] on div "00:00:19" at bounding box center [136, 173] width 37 height 7
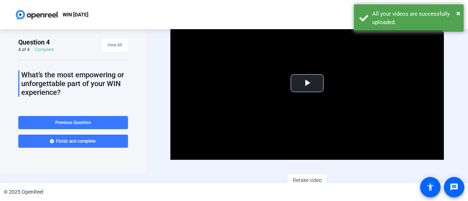
scroll to position [15, 0]
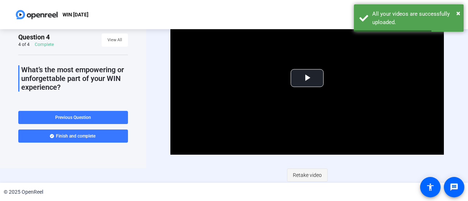
click at [296, 179] on span "Retake video" at bounding box center [307, 175] width 29 height 14
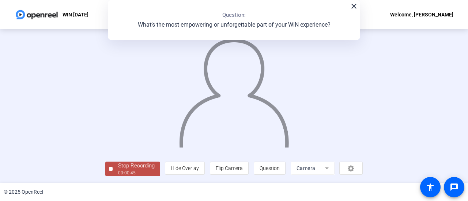
scroll to position [51, 0]
click at [118, 171] on div "00:00:45" at bounding box center [136, 173] width 37 height 7
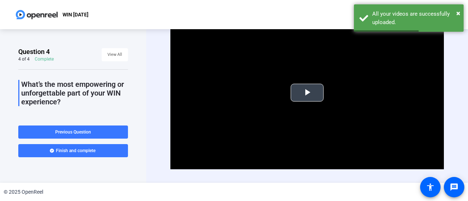
click at [307, 93] on span "Video Player" at bounding box center [307, 93] width 0 height 0
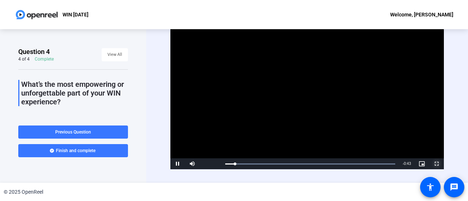
click at [436, 164] on span "Video Player" at bounding box center [436, 164] width 15 height 0
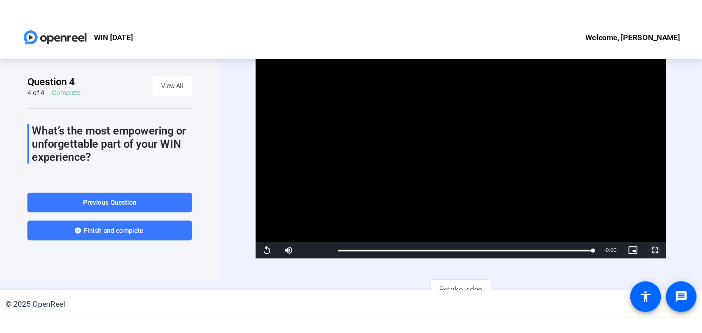
scroll to position [15, 0]
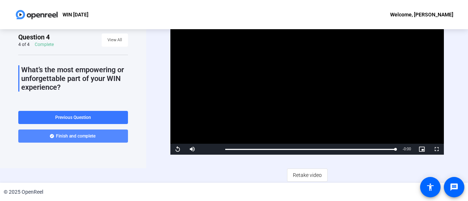
click at [58, 137] on span "Finish and complete" at bounding box center [75, 136] width 39 height 6
